Goal: Transaction & Acquisition: Subscribe to service/newsletter

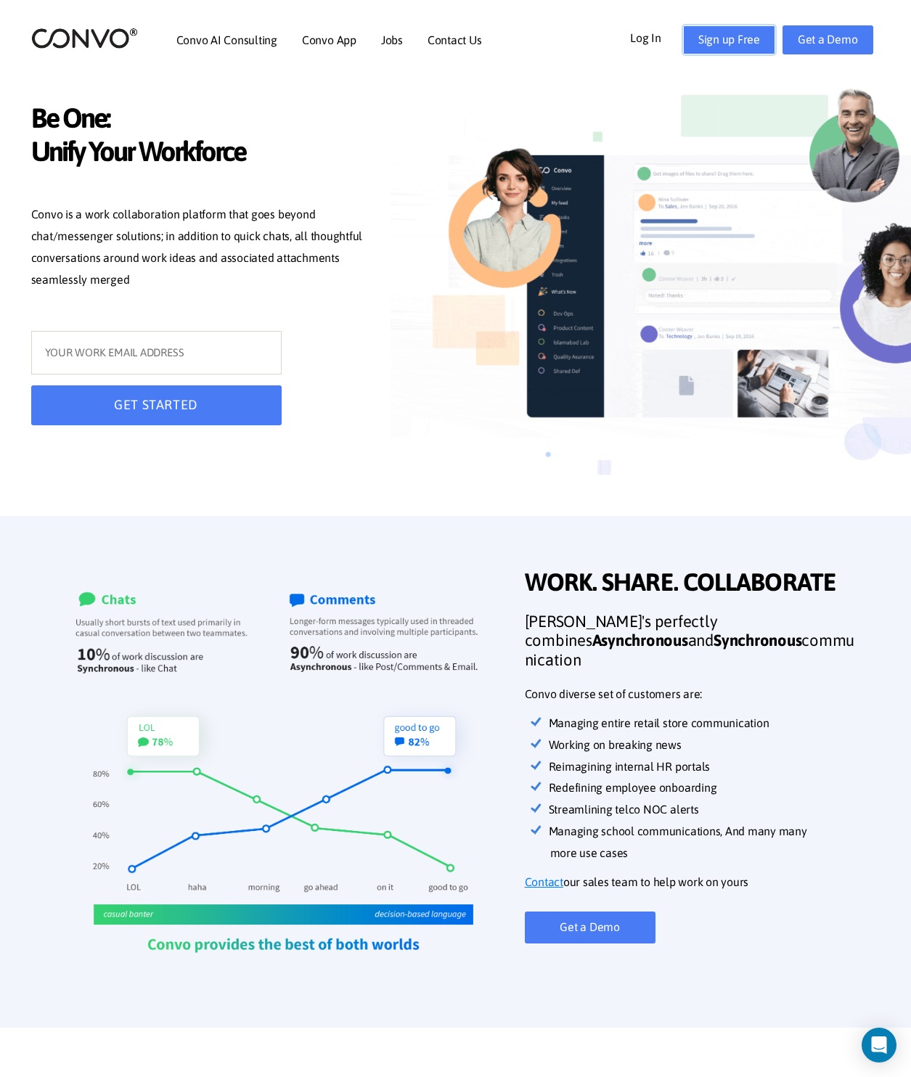
click at [741, 36] on link "Sign up Free" at bounding box center [729, 39] width 92 height 29
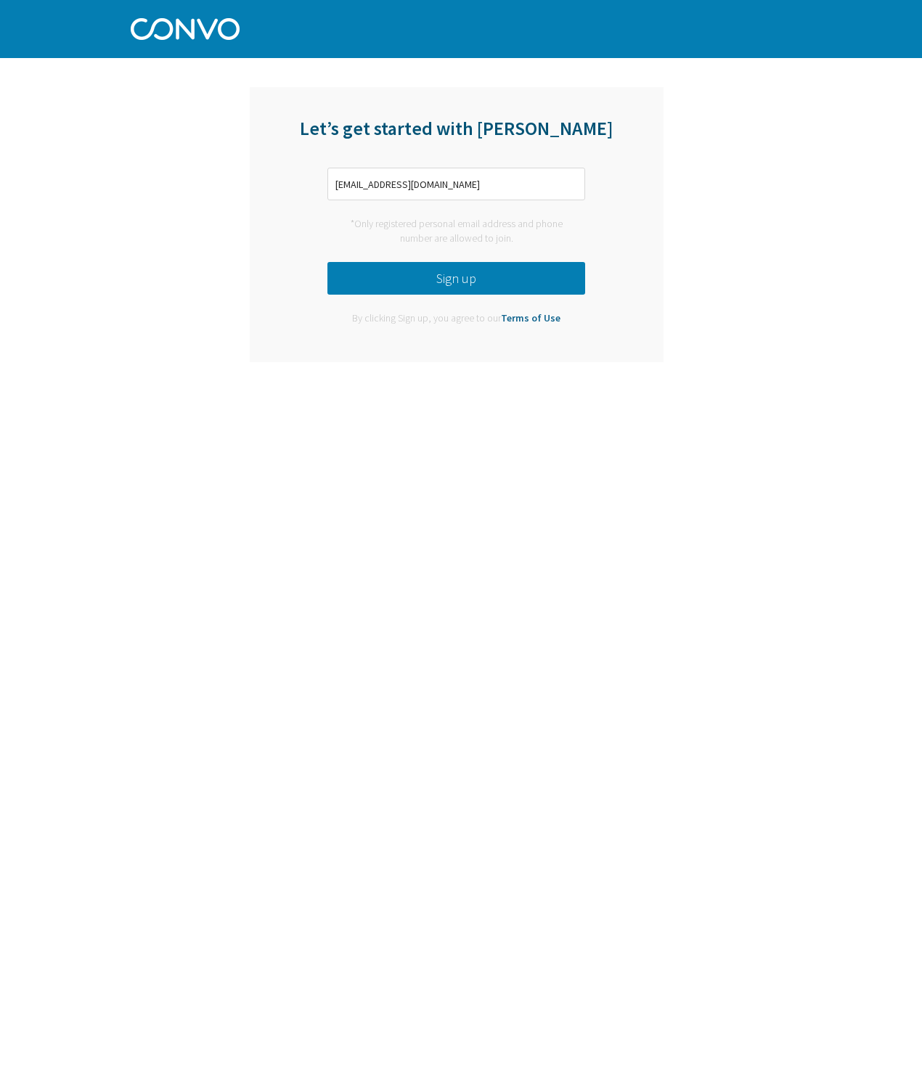
click at [470, 275] on button "Sign up" at bounding box center [456, 278] width 258 height 33
click at [565, 285] on button "Sign up" at bounding box center [456, 278] width 258 height 33
click at [480, 174] on input "zheyenk504@gmail.com" at bounding box center [456, 184] width 258 height 33
click at [487, 179] on input "comzheyenk504@gmail." at bounding box center [456, 184] width 258 height 33
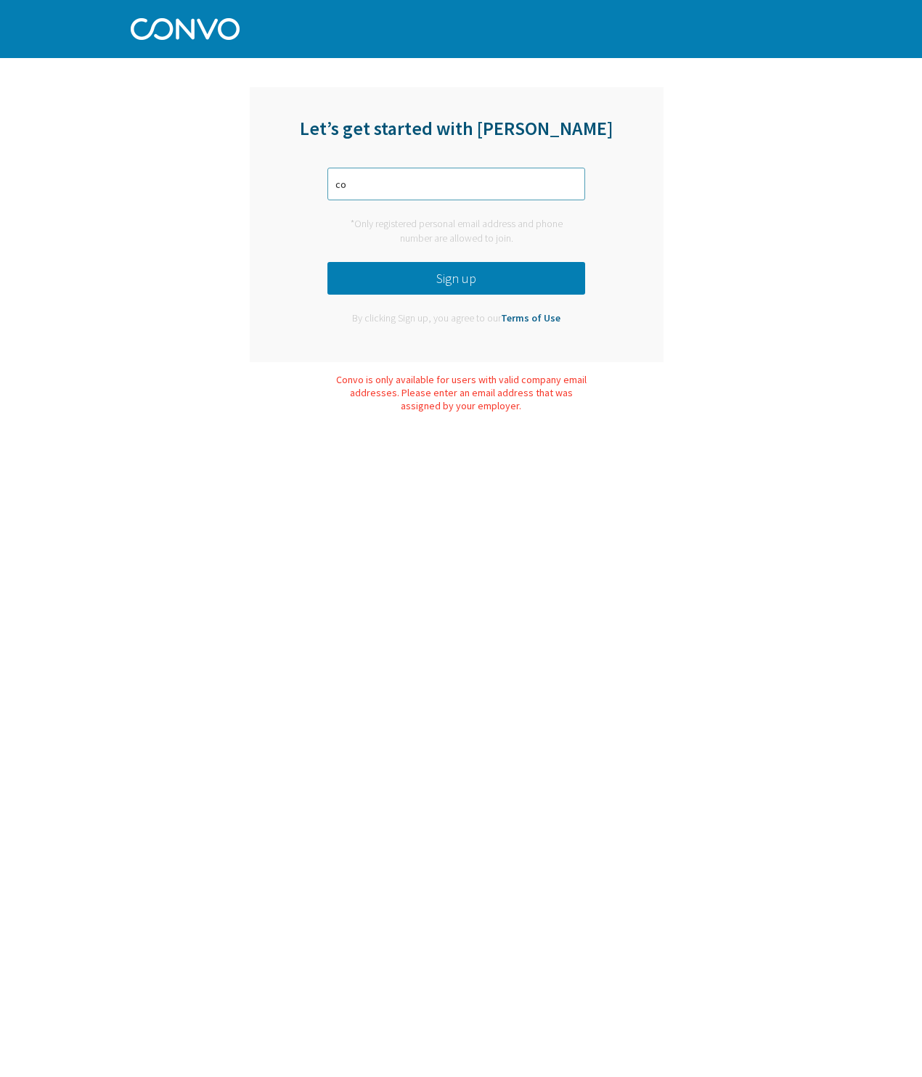
type input "c"
click at [487, 179] on input "text" at bounding box center [456, 184] width 258 height 33
type input "zheyenk504@gmail.com"
click at [417, 282] on button "Sign up" at bounding box center [456, 278] width 258 height 33
drag, startPoint x: 453, startPoint y: 179, endPoint x: 325, endPoint y: 179, distance: 127.8
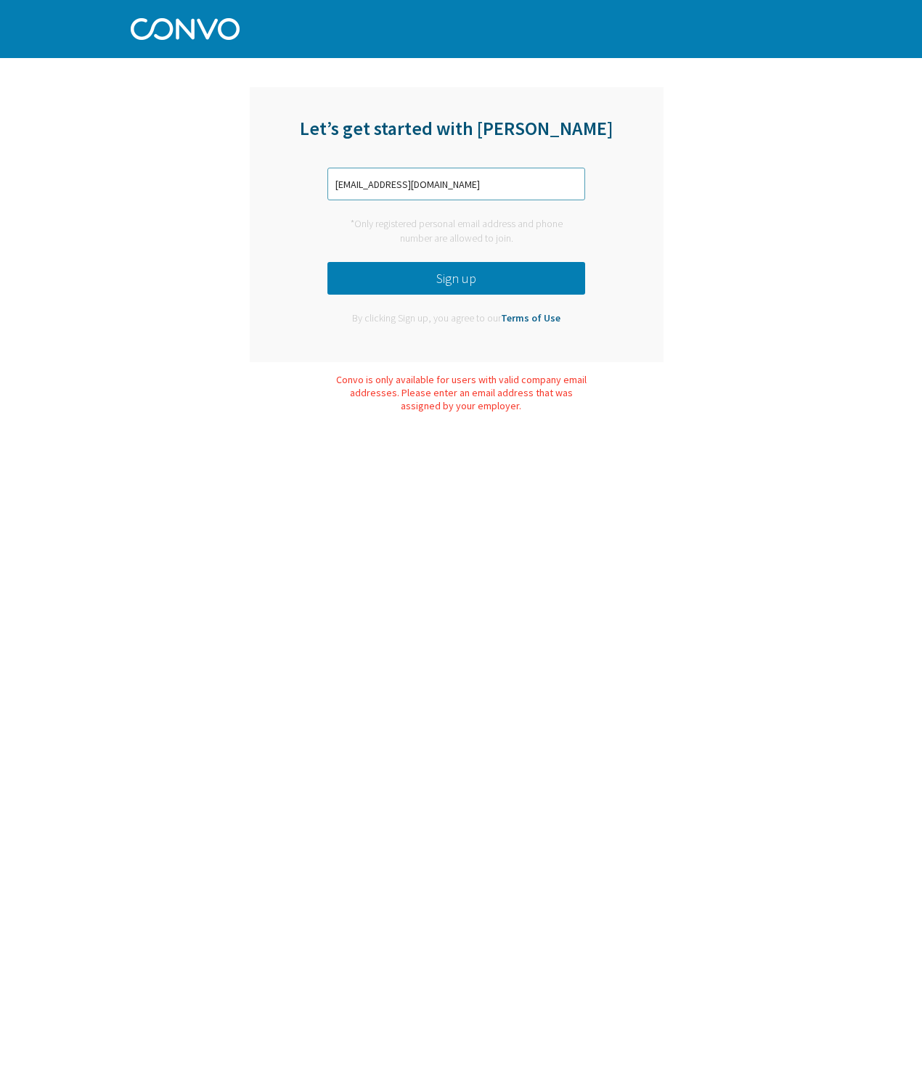
click at [325, 179] on div "Let’s get started with Convo zheyenk504@gmail.com *Only registered personal ema…" at bounding box center [457, 224] width 414 height 275
type input "081369343580"
click at [420, 266] on button "Sign up" at bounding box center [456, 278] width 258 height 33
click at [454, 293] on button "Sign up" at bounding box center [456, 278] width 258 height 33
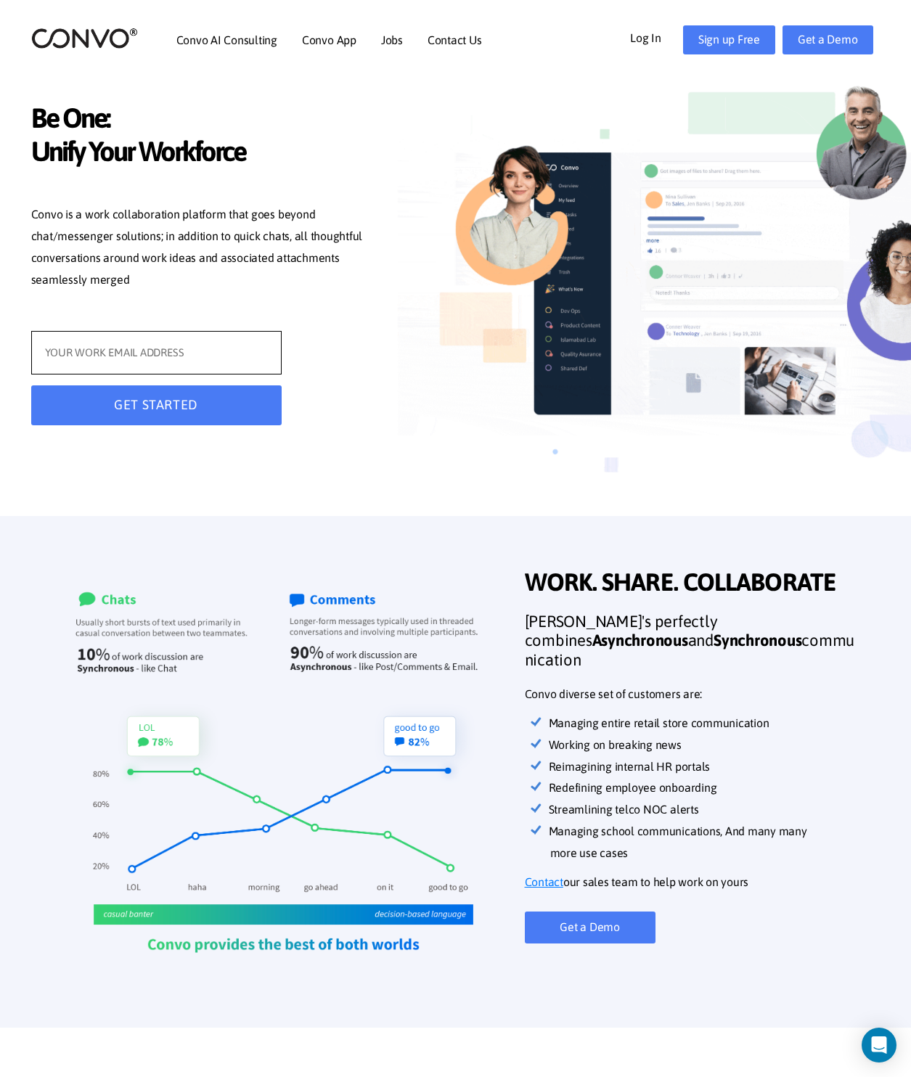
click at [182, 352] on input "text" at bounding box center [156, 353] width 250 height 44
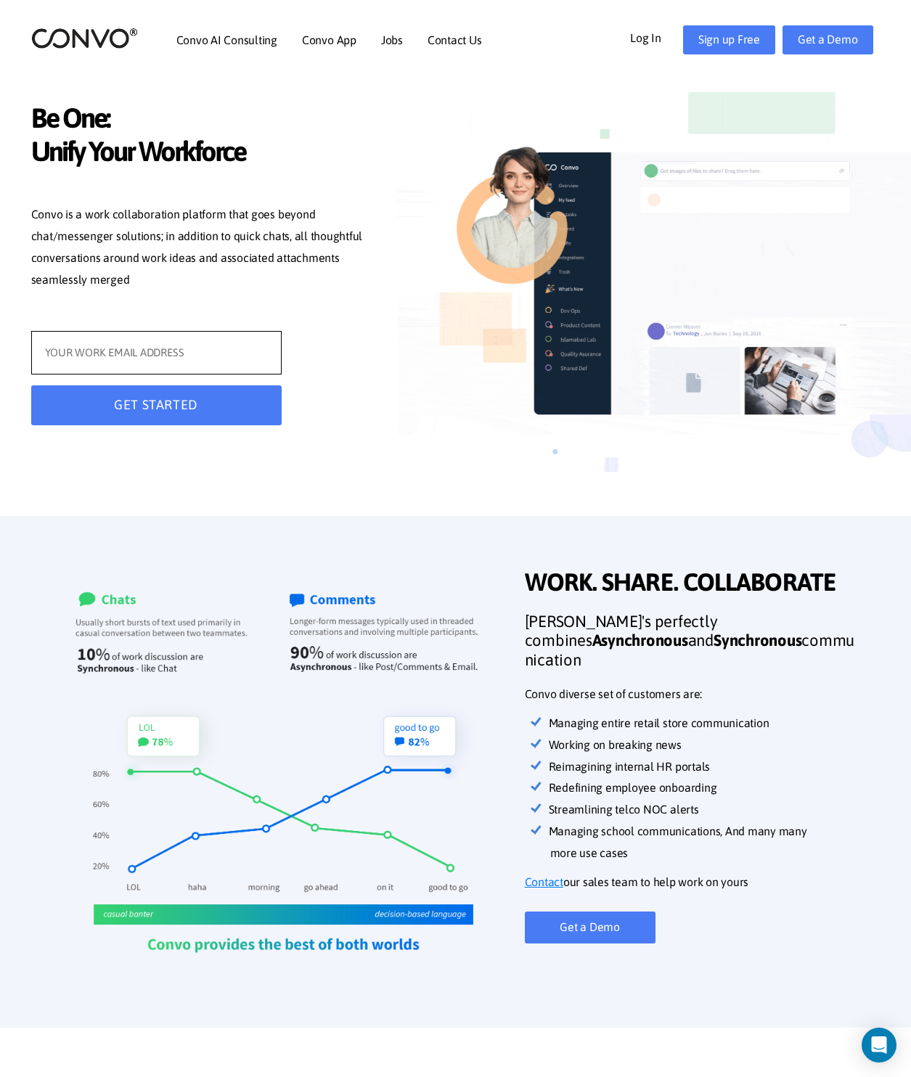
type input "zheyenk504@gmail.com"
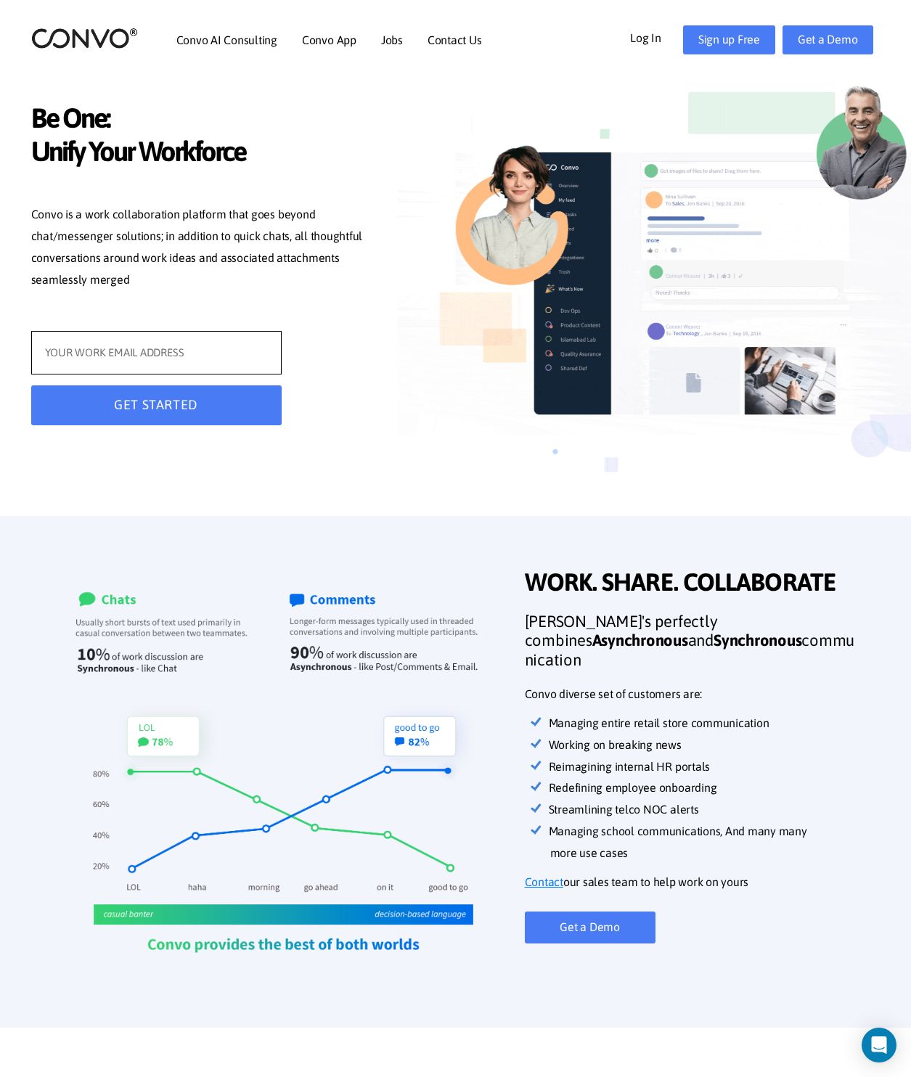
type input "[EMAIL_ADDRESS][DOMAIN_NAME]"
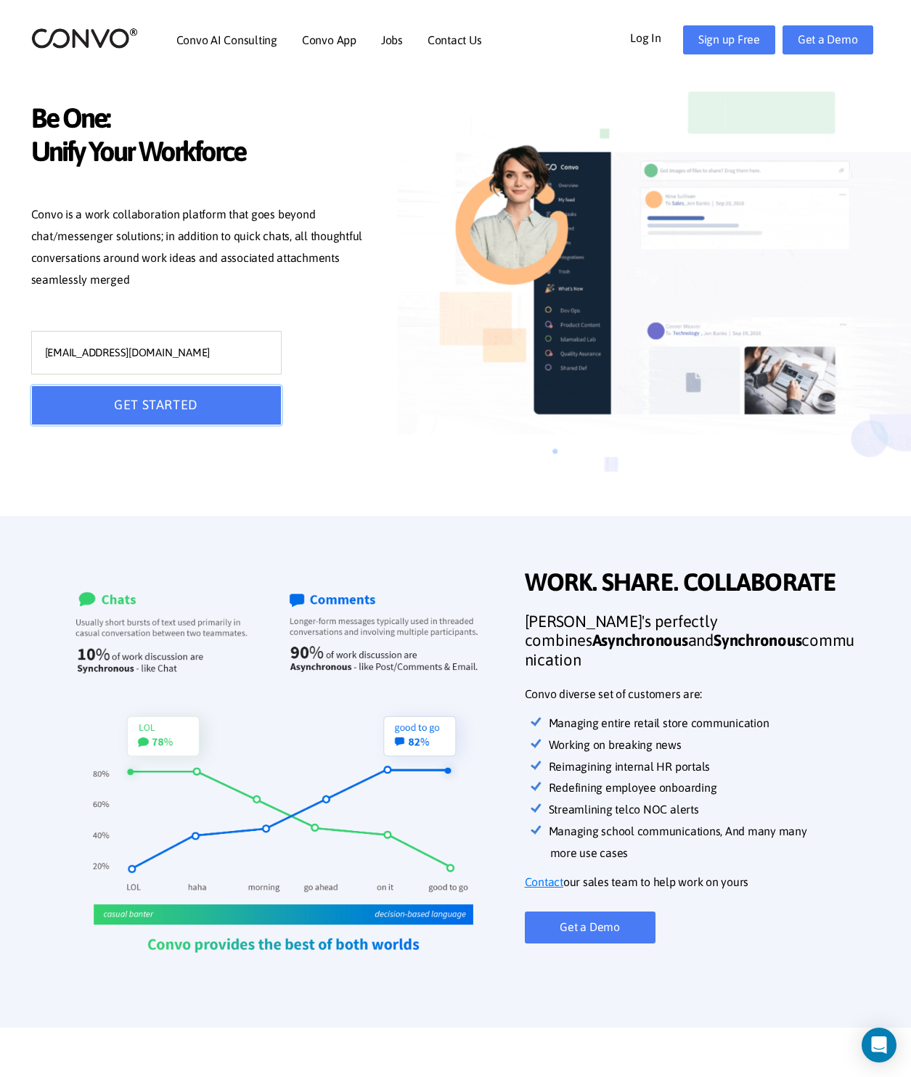
click at [192, 404] on button "GET STARTED" at bounding box center [156, 406] width 250 height 40
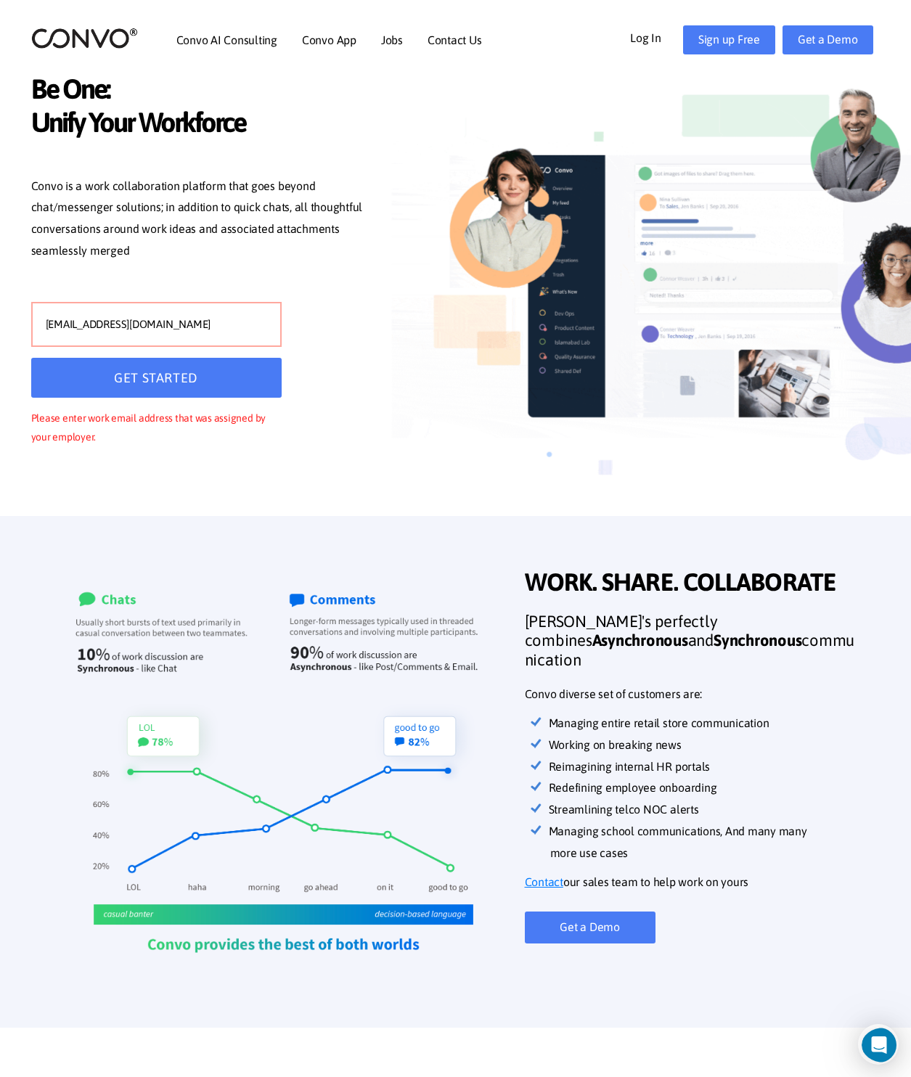
click at [655, 42] on link "Log In" at bounding box center [656, 36] width 53 height 23
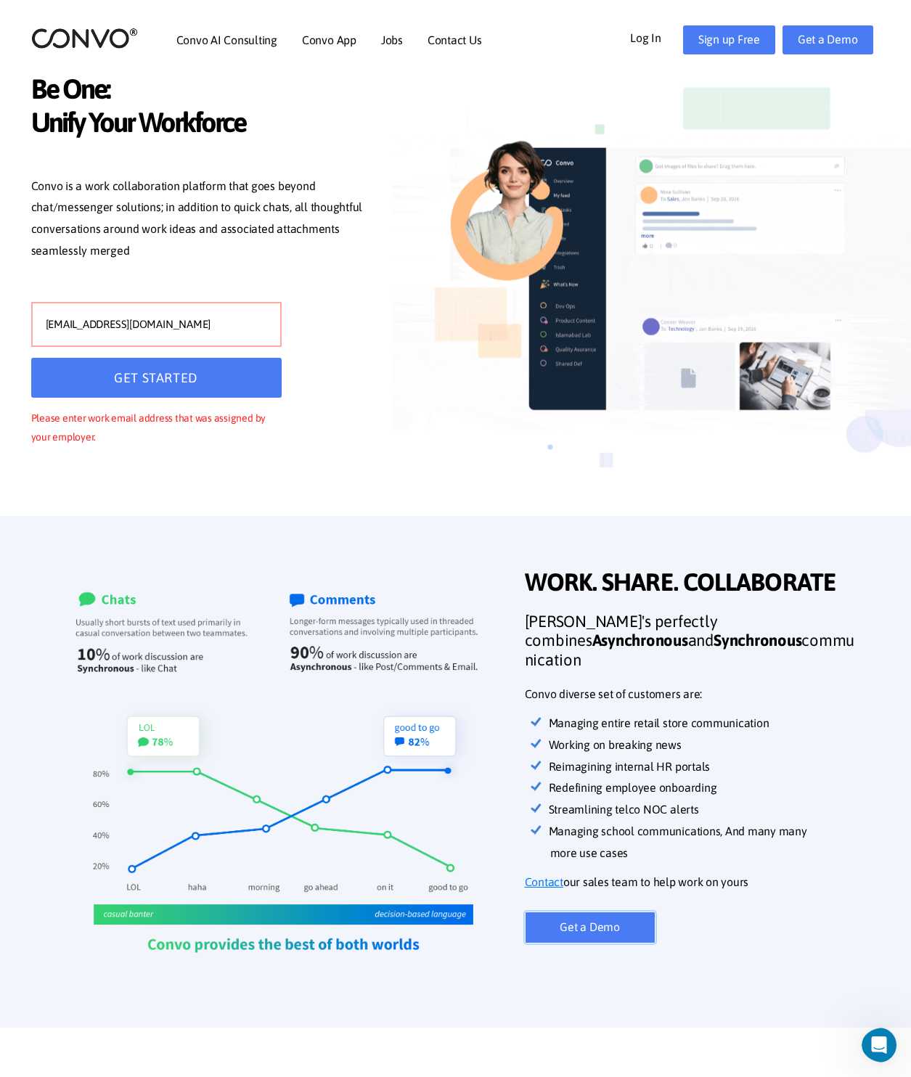
click at [582, 923] on link "Get a Demo" at bounding box center [590, 928] width 131 height 32
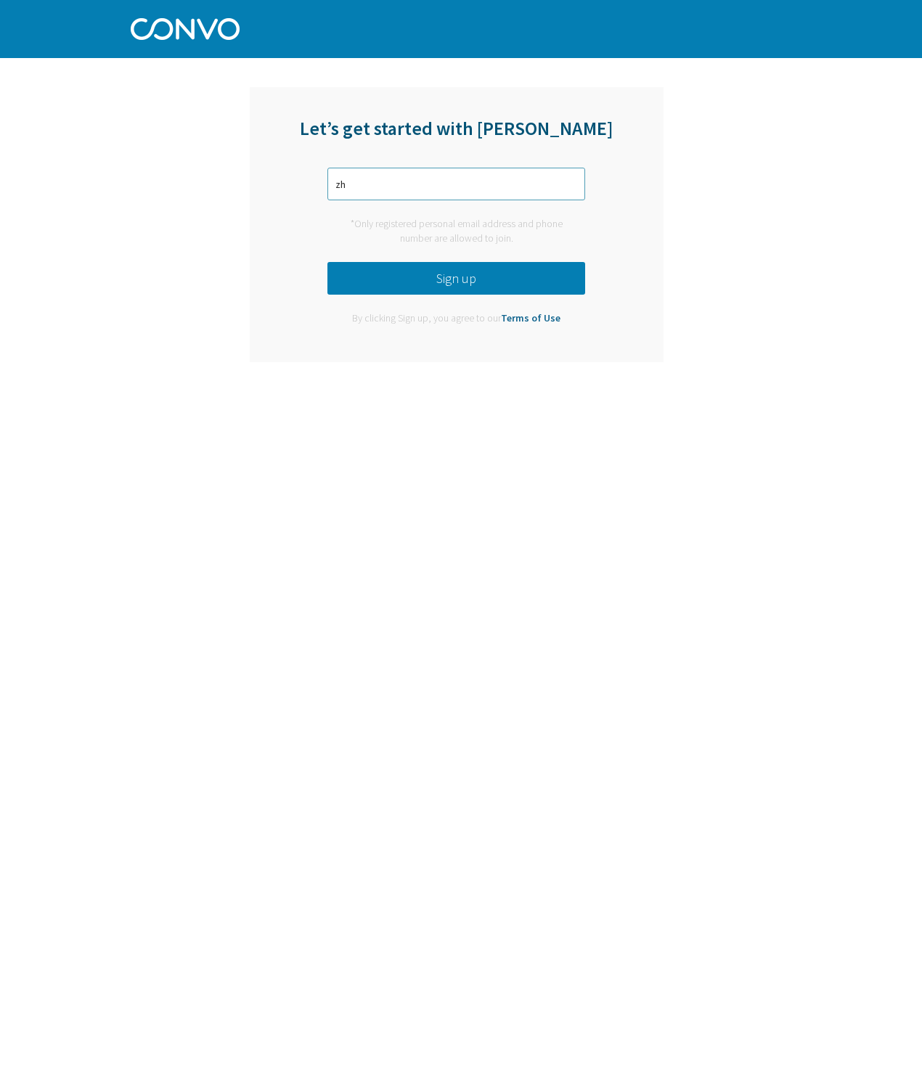
type input "z"
type input "[EMAIL_ADDRESS][DOMAIN_NAME]"
click at [440, 279] on button "Sign up" at bounding box center [456, 278] width 258 height 33
drag, startPoint x: 339, startPoint y: 379, endPoint x: 497, endPoint y: 450, distance: 172.9
click at [497, 70] on html "Log in Pricing Security Apps Contact Sales Careers 1 1 1 Let’s get started with…" at bounding box center [461, 35] width 922 height 70
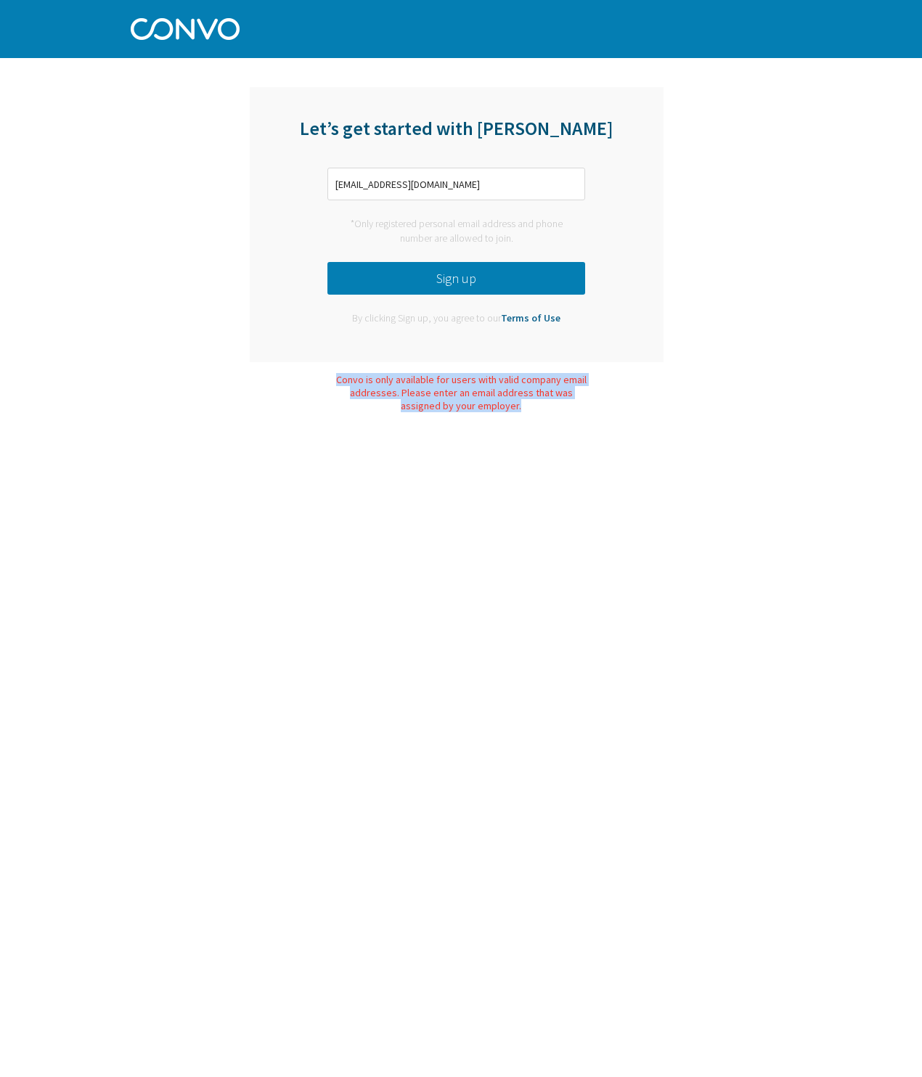
copy div "Convo is only available for users with valid company email addresses. Please en…"
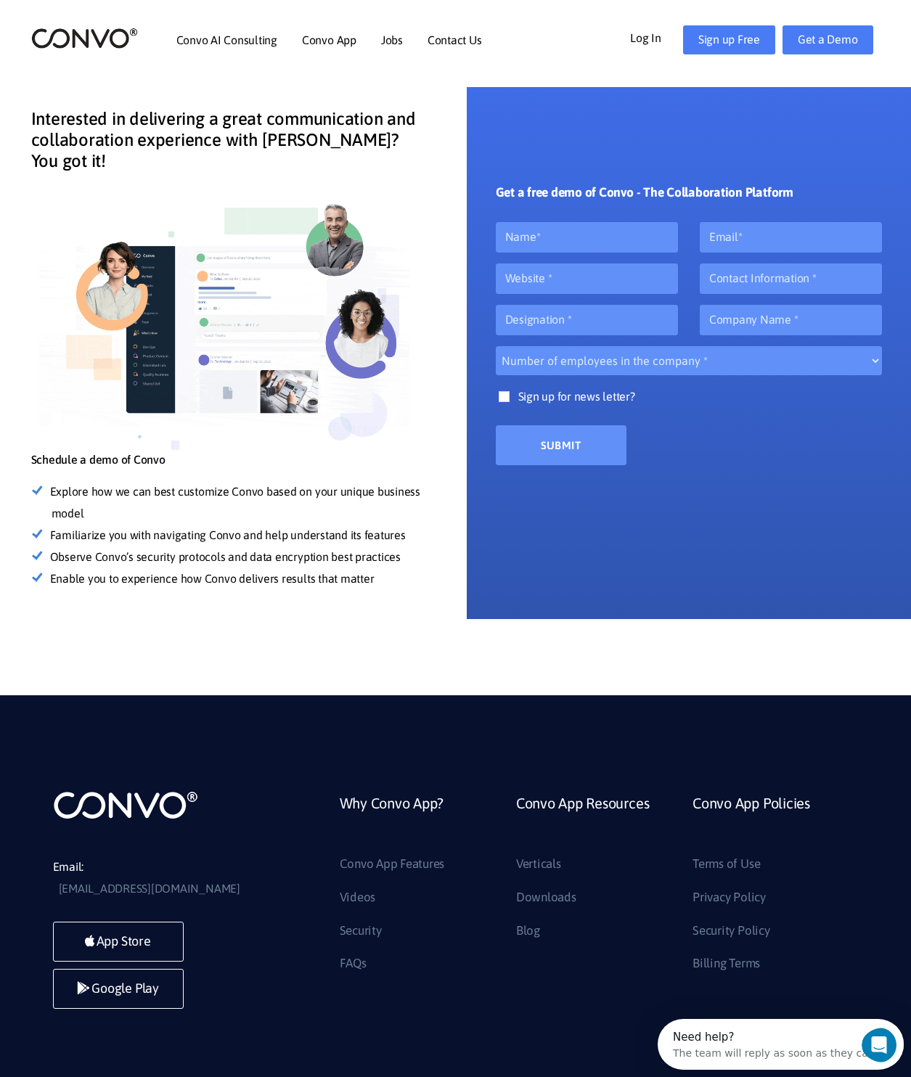
click at [617, 352] on select "Number of employees in the company * 10 20 50 100 500" at bounding box center [689, 360] width 387 height 29
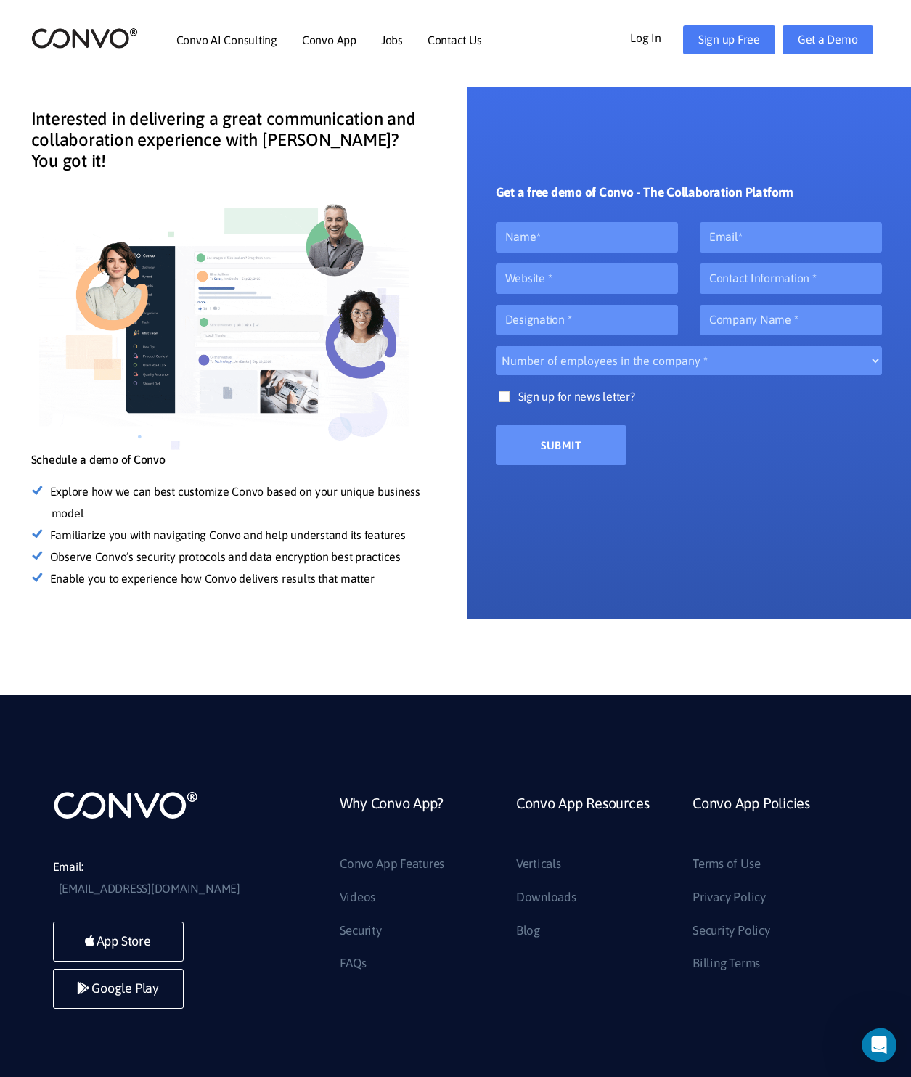
click at [569, 553] on div "Get a free demo of Convo - The Collaboration Platform Number of employees in th…" at bounding box center [689, 353] width 445 height 532
